Goal: Task Accomplishment & Management: Use online tool/utility

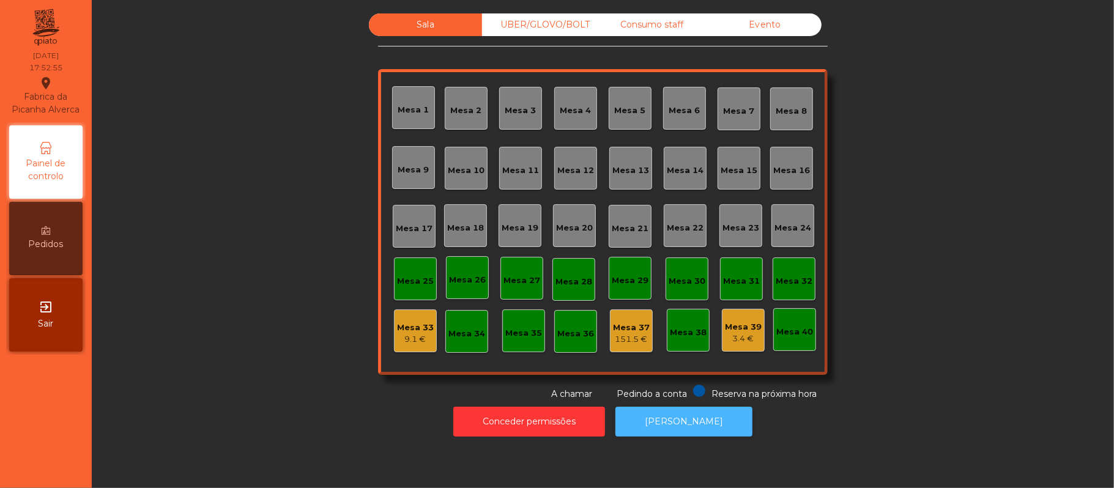
click at [690, 426] on button "[PERSON_NAME]" at bounding box center [683, 422] width 137 height 30
click at [690, 421] on button "[PERSON_NAME]" at bounding box center [683, 422] width 137 height 30
click at [639, 21] on div "Consumo staff" at bounding box center [651, 24] width 113 height 23
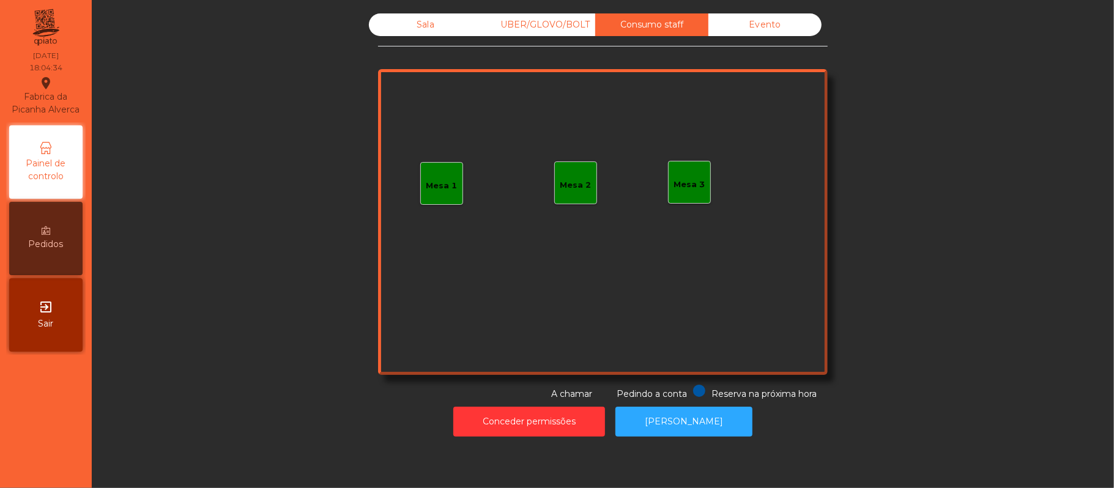
click at [674, 187] on div "Mesa 3" at bounding box center [689, 185] width 31 height 12
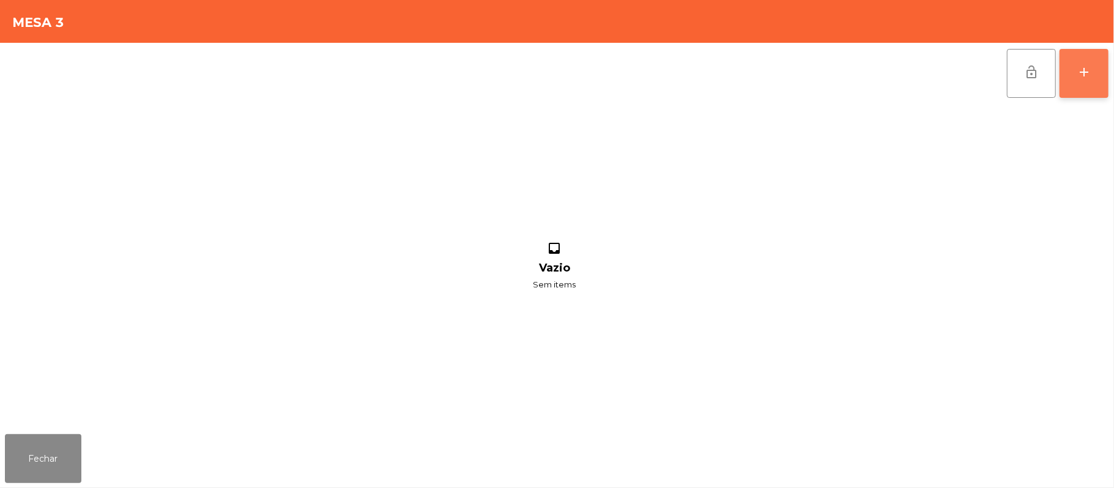
click at [1082, 74] on div "add" at bounding box center [1083, 72] width 15 height 15
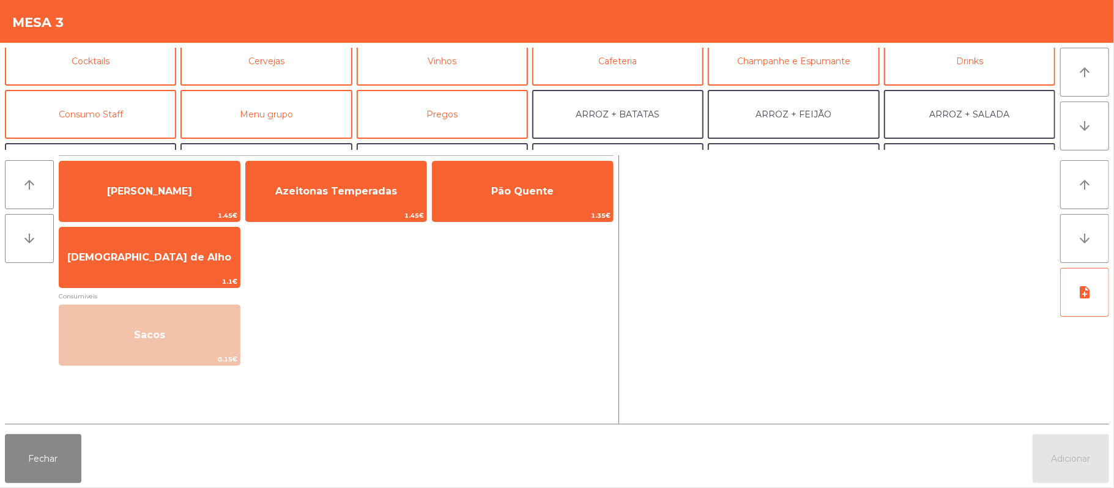
scroll to position [98, 0]
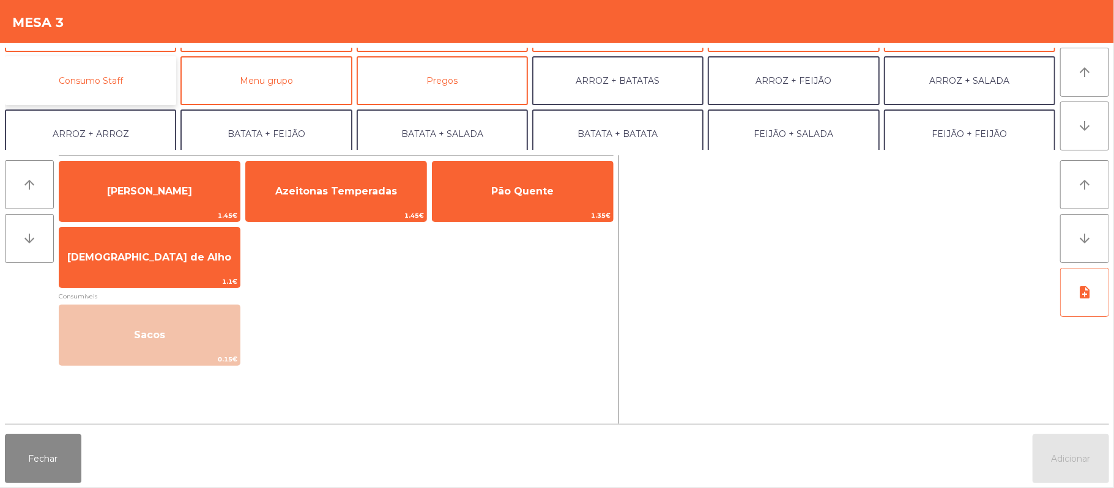
click at [144, 81] on button "Consumo Staff" at bounding box center [90, 80] width 171 height 49
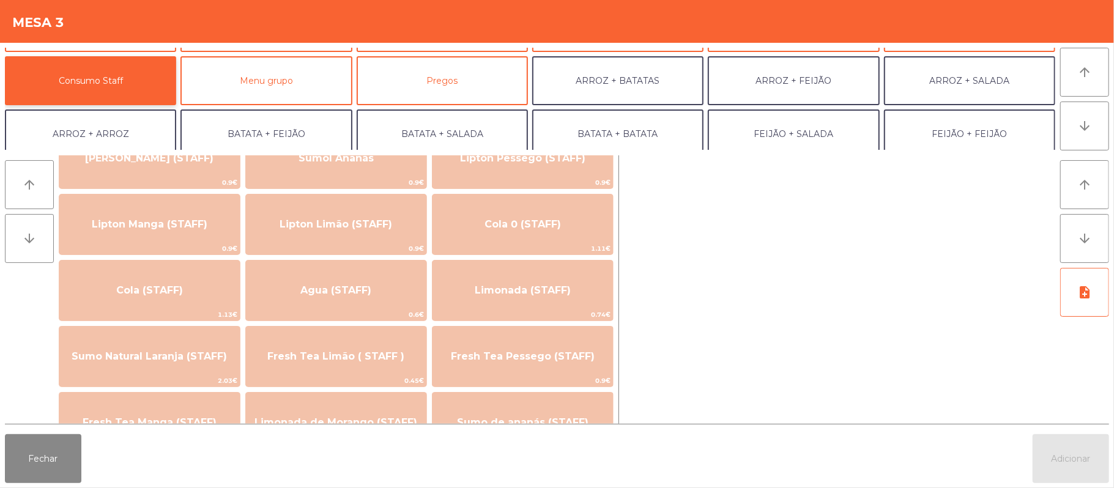
scroll to position [198, 0]
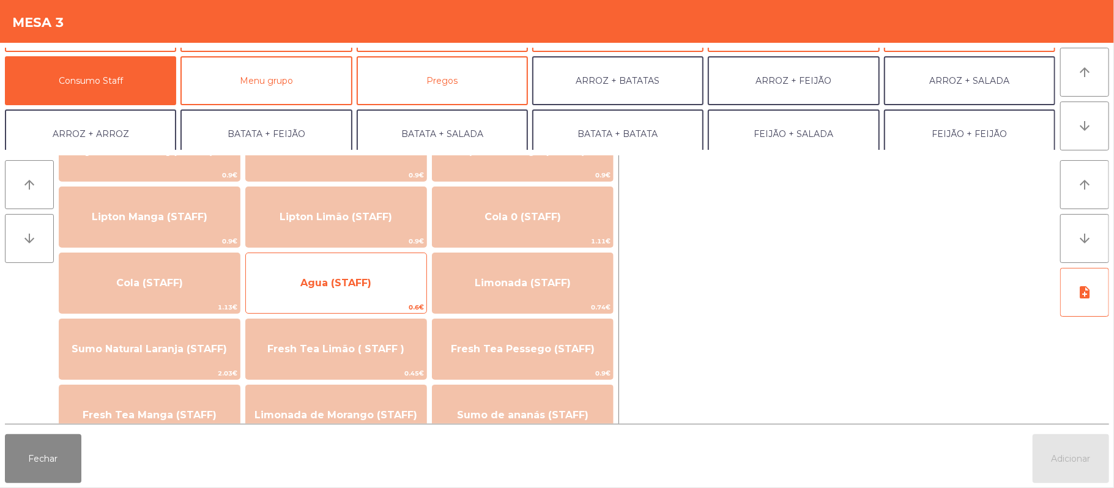
click at [342, 284] on span "Agua (STAFF)" at bounding box center [335, 283] width 71 height 12
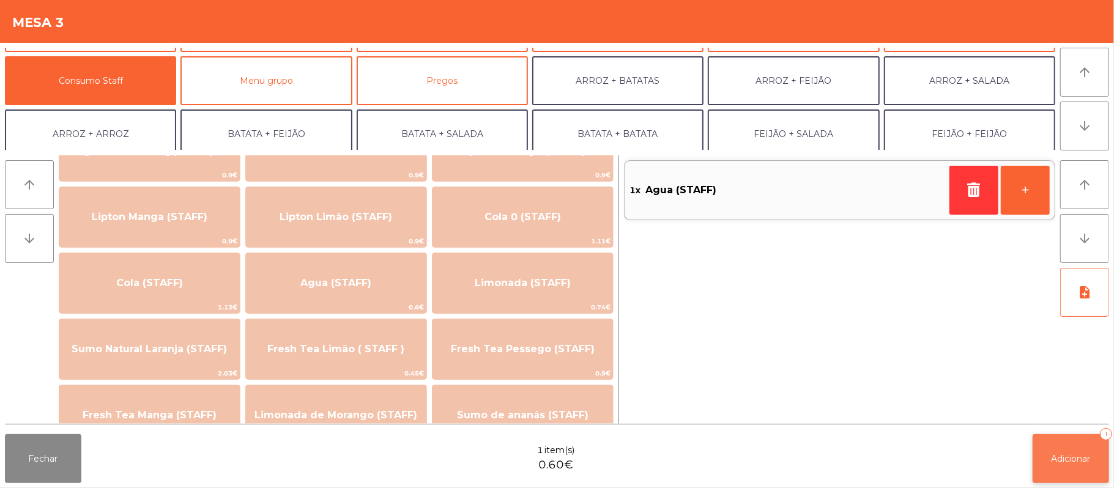
click at [1069, 458] on span "Adicionar" at bounding box center [1070, 458] width 39 height 11
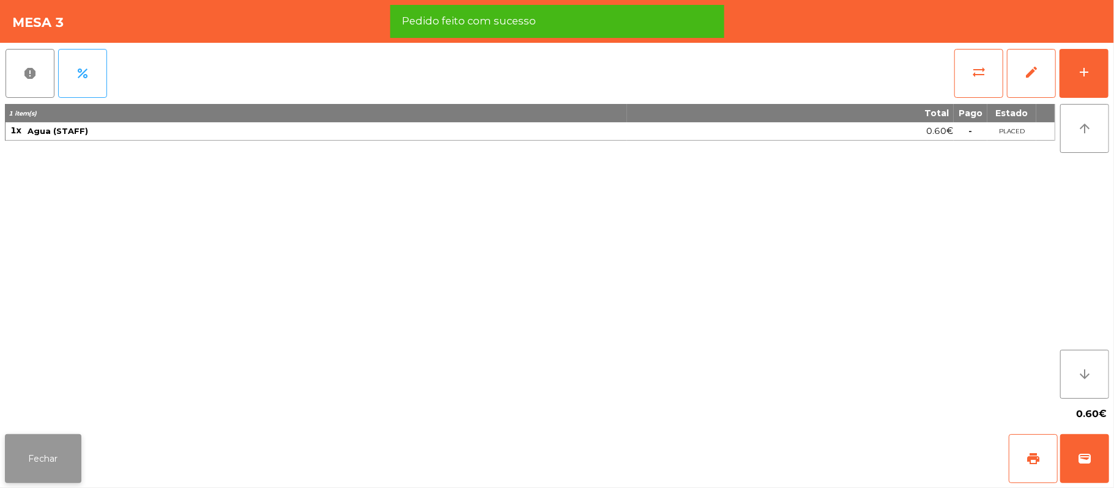
click at [49, 456] on button "Fechar" at bounding box center [43, 458] width 76 height 49
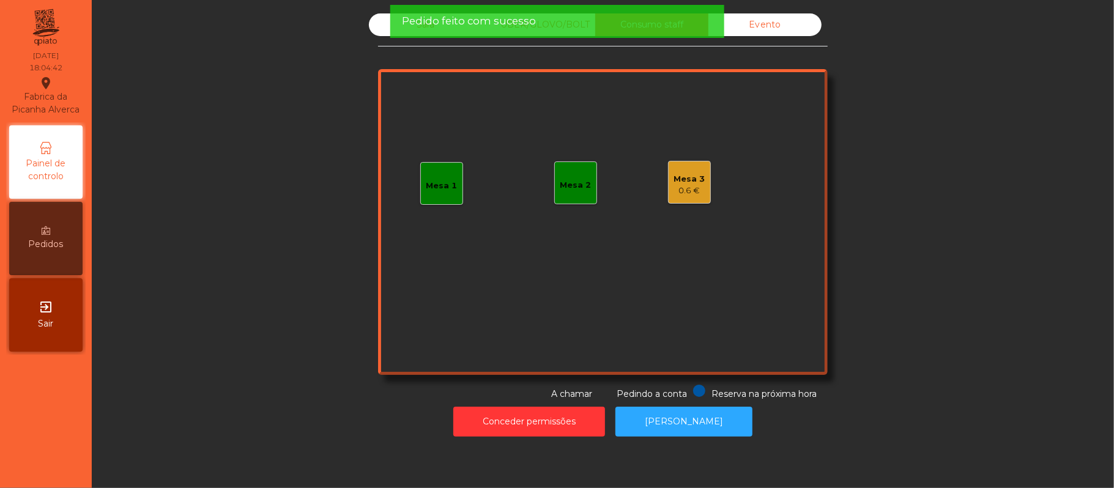
click at [399, 30] on div "Pedido feito com sucesso" at bounding box center [557, 21] width 334 height 33
click at [421, 20] on span "Pedido feito com sucesso" at bounding box center [469, 20] width 134 height 15
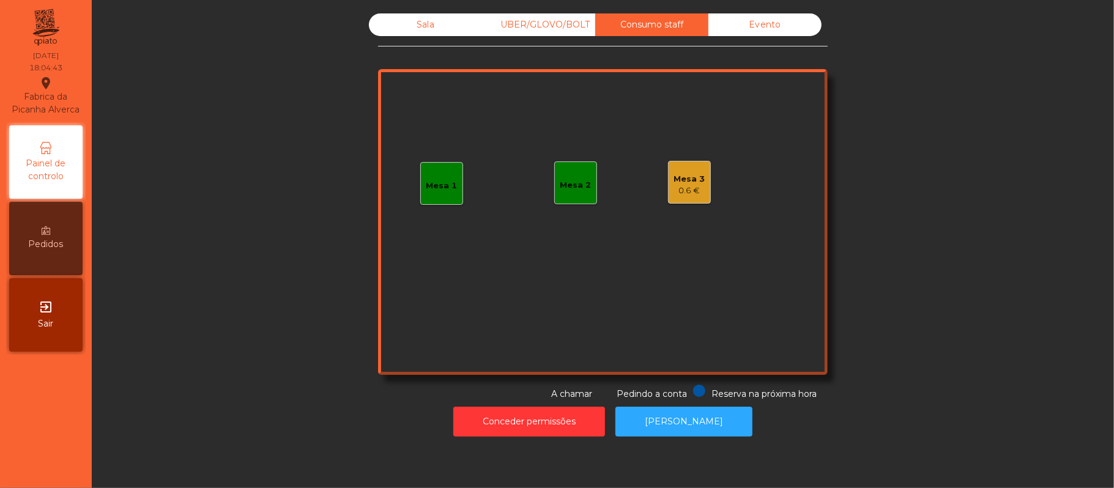
click at [412, 29] on div "Sala" at bounding box center [425, 24] width 113 height 23
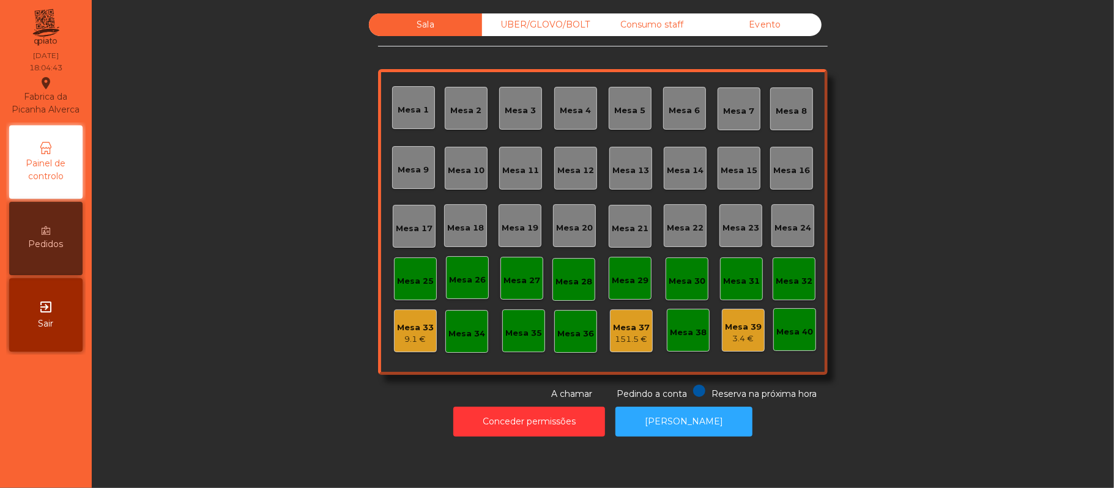
click at [725, 338] on div "3.4 €" at bounding box center [743, 339] width 37 height 12
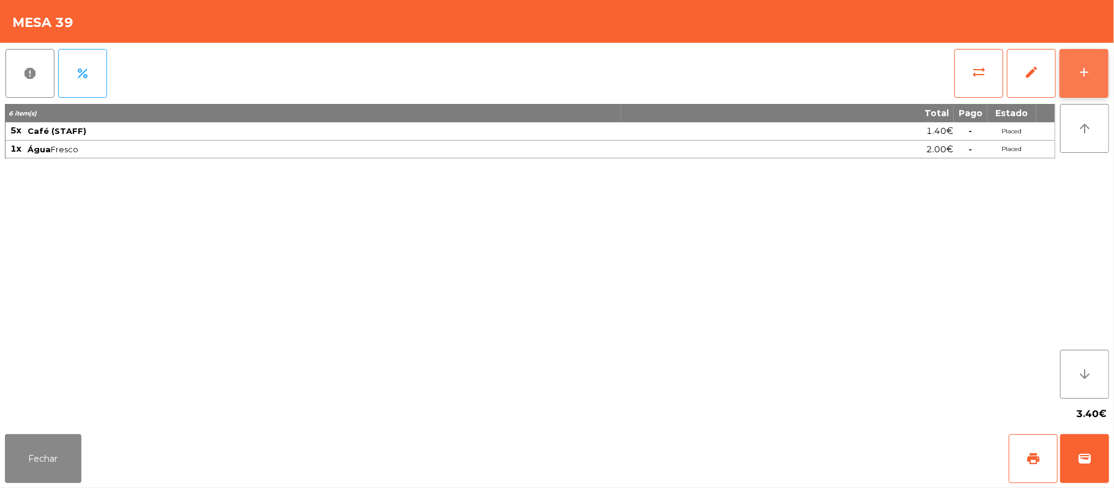
click at [1084, 72] on div "add" at bounding box center [1083, 72] width 15 height 15
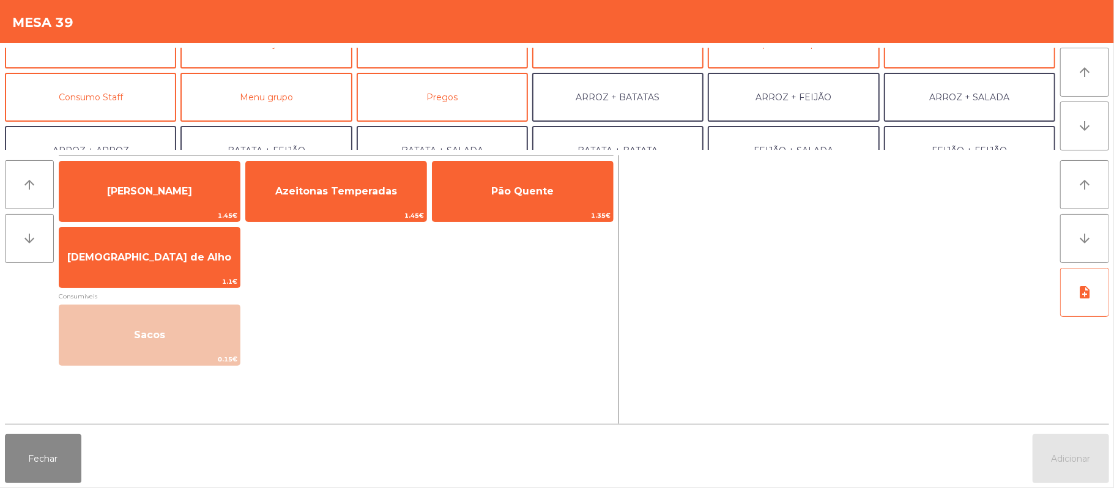
scroll to position [123, 0]
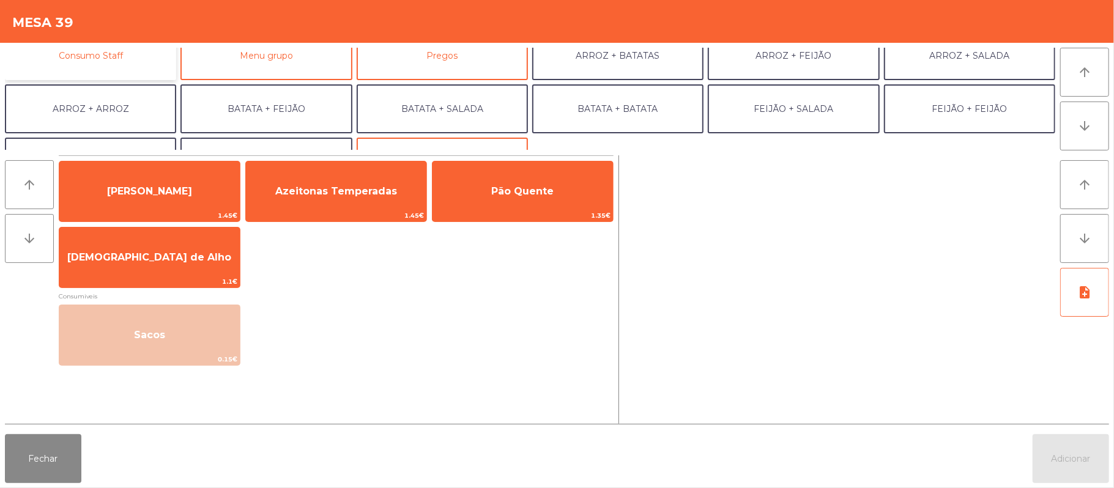
click at [143, 73] on button "Consumo Staff" at bounding box center [90, 55] width 171 height 49
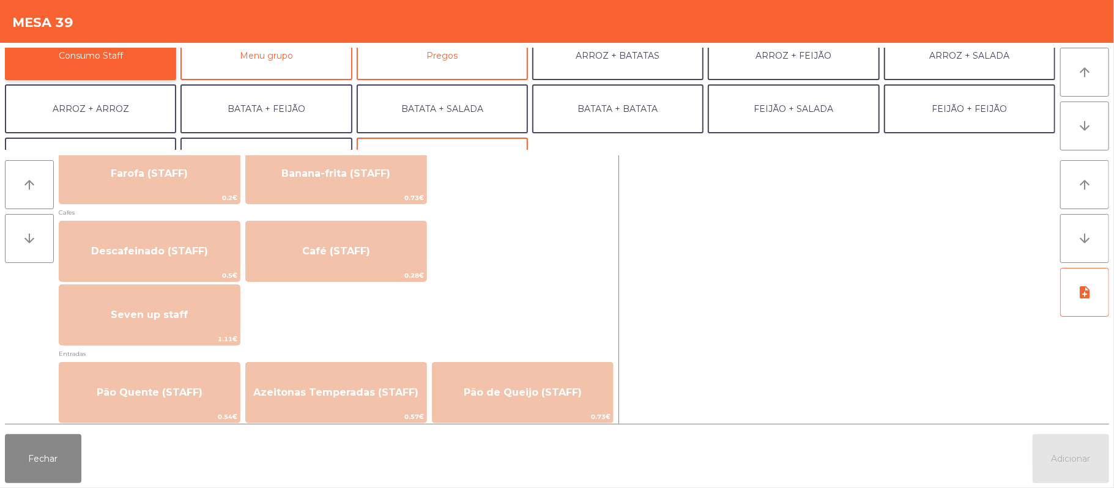
scroll to position [681, 0]
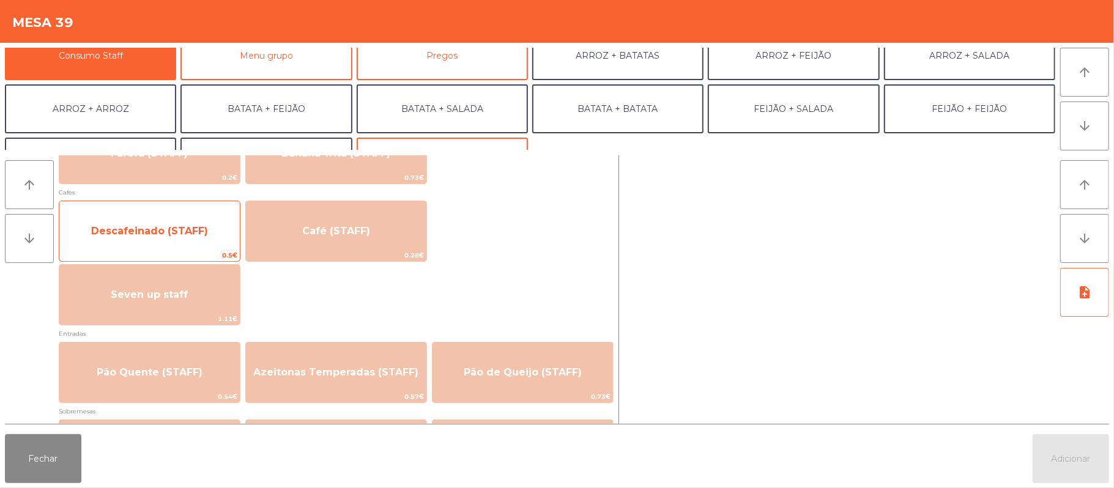
click at [202, 225] on span "Descafeinado (STAFF)" at bounding box center [149, 231] width 117 height 12
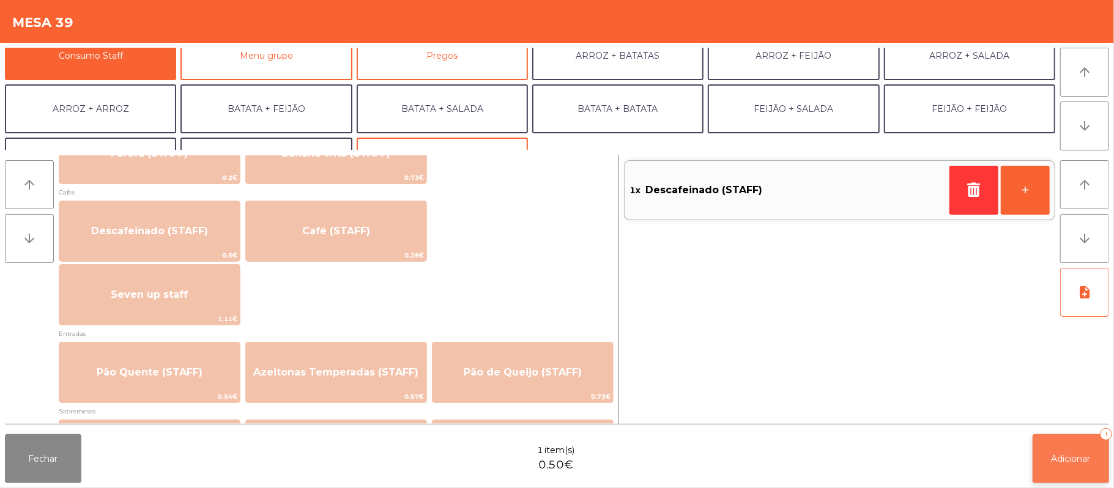
click at [1049, 456] on button "Adicionar 1" at bounding box center [1070, 458] width 76 height 49
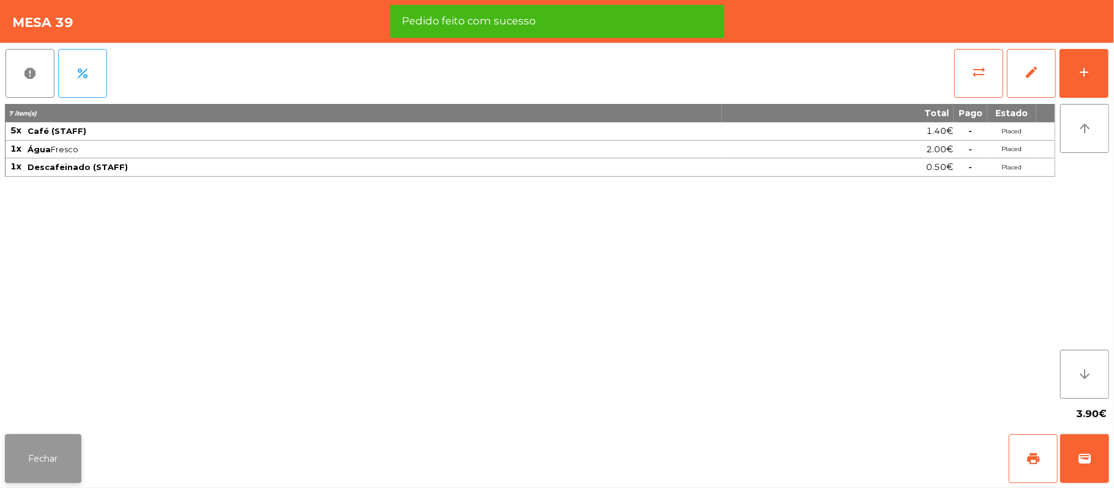
click at [51, 437] on button "Fechar" at bounding box center [43, 458] width 76 height 49
